Goal: Find contact information: Find contact information

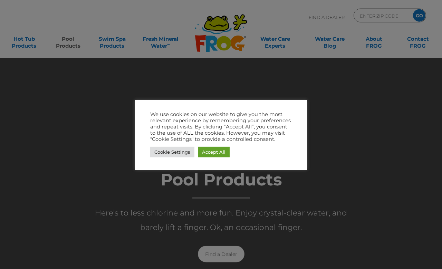
click at [167, 156] on link "Cookie Settings" at bounding box center [172, 152] width 44 height 11
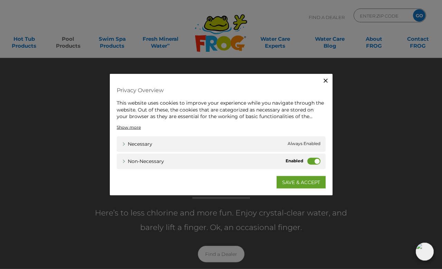
click at [312, 162] on label "Non-necessary" at bounding box center [314, 161] width 13 height 7
click at [0, 0] on input "Non-necessary" at bounding box center [0, 0] width 0 height 0
click at [302, 186] on link "SAVE & ACCEPT" at bounding box center [301, 182] width 49 height 12
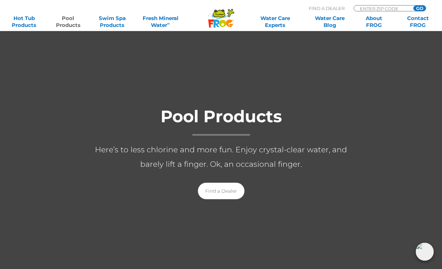
scroll to position [66, 0]
click at [113, 24] on link "Swim Spa Products" at bounding box center [112, 22] width 34 height 14
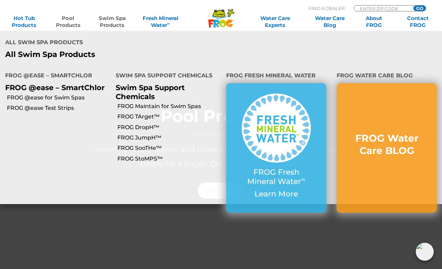
click at [62, 94] on link "FROG @ease for Swim Spas" at bounding box center [59, 98] width 104 height 8
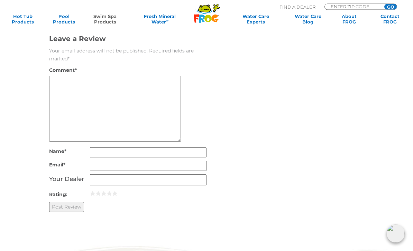
scroll to position [1207, 0]
click at [105, 156] on input "Name *" at bounding box center [148, 152] width 116 height 10
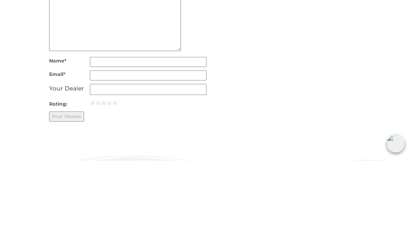
type input "Marlin McKenna"
type input "marlinmck@gmail.com"
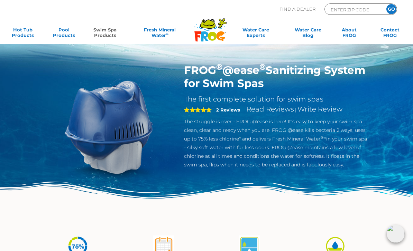
scroll to position [0, 0]
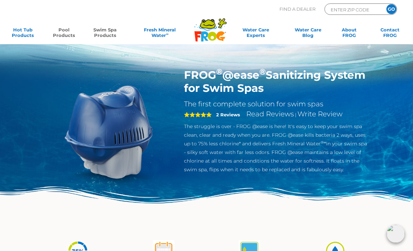
click at [65, 32] on link "Pool Products" at bounding box center [64, 34] width 32 height 14
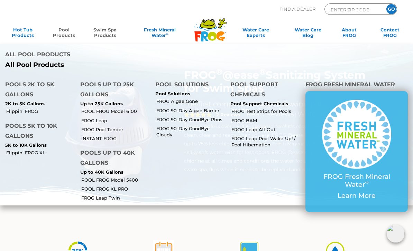
click at [27, 108] on link "Flippin’ FROG" at bounding box center [40, 111] width 69 height 6
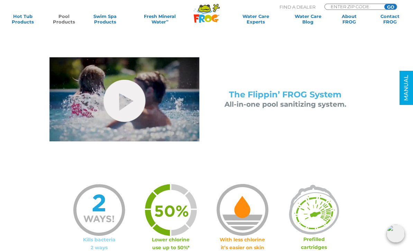
scroll to position [266, 0]
click at [123, 104] on link "hide-me" at bounding box center [124, 101] width 42 height 42
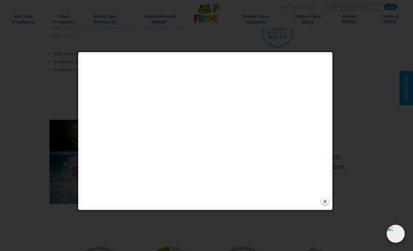
scroll to position [203, 0]
click at [327, 204] on link "Close" at bounding box center [324, 202] width 10 height 10
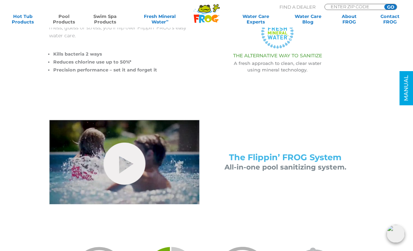
click at [103, 16] on link "Swim Spa Products" at bounding box center [105, 18] width 32 height 11
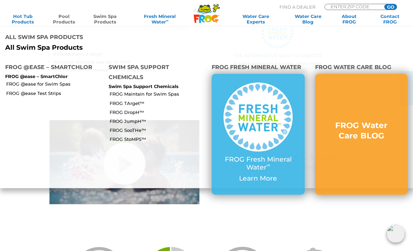
click at [344, 7] on input "ENTER ZIP CODE" at bounding box center [353, 6] width 47 height 5
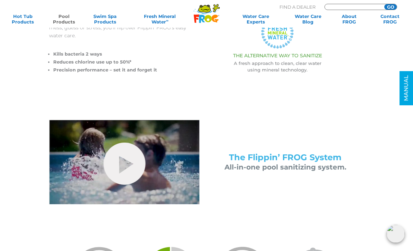
type input "93063"
click at [391, 7] on input "GO" at bounding box center [390, 7] width 12 height 6
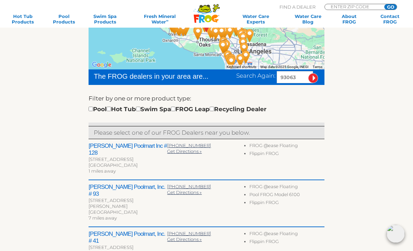
scroll to position [152, 0]
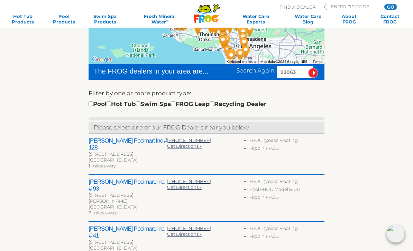
click at [140, 105] on input "checkbox" at bounding box center [138, 104] width 4 height 4
checkbox input "true"
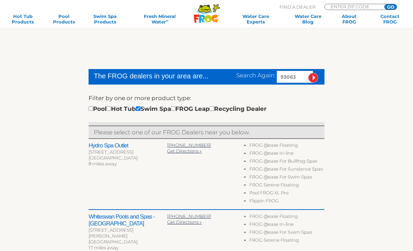
scroll to position [147, 0]
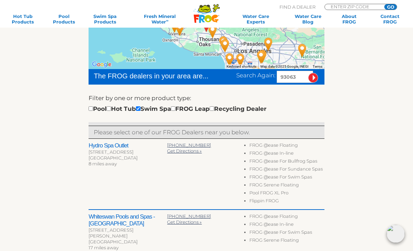
click at [185, 145] on span "[PHONE_NUMBER]" at bounding box center [189, 145] width 44 height 6
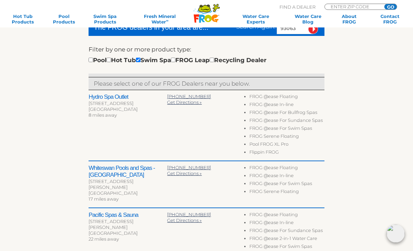
scroll to position [196, 0]
click at [306, 186] on li "FROG @ease For Swim Spas" at bounding box center [286, 185] width 75 height 8
click at [262, 186] on li "FROG @ease For Swim Spas" at bounding box center [286, 185] width 75 height 8
click at [262, 172] on li "FROG @ease Floating" at bounding box center [286, 169] width 75 height 8
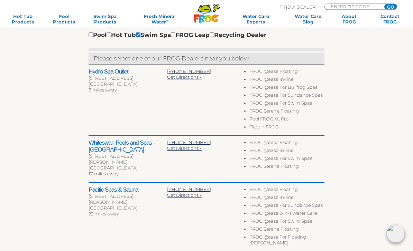
scroll to position [220, 0]
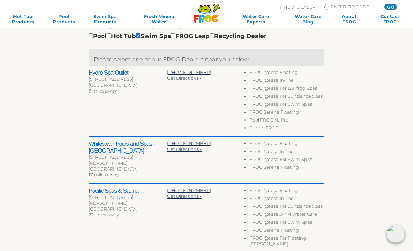
click at [178, 145] on span "[PHONE_NUMBER]" at bounding box center [189, 144] width 44 height 6
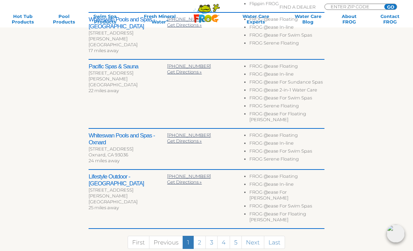
scroll to position [344, 0]
click at [181, 132] on span "[PHONE_NUMBER]" at bounding box center [189, 135] width 44 height 6
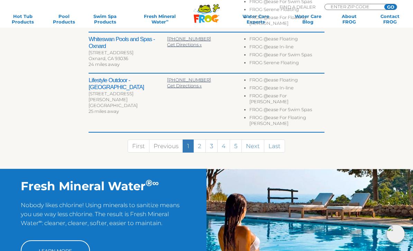
scroll to position [440, 0]
